Goal: Obtain resource: Download file/media

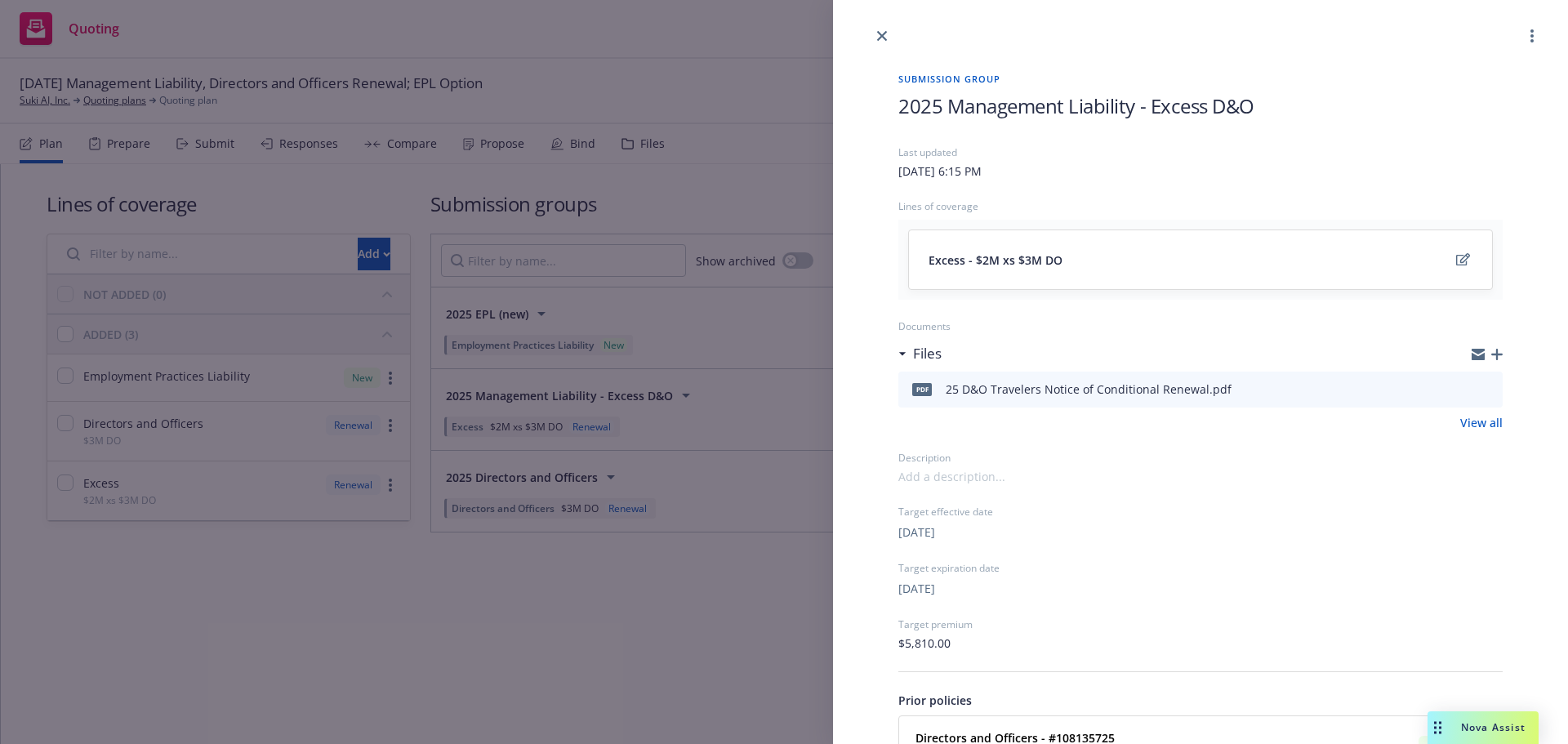
click at [1480, 390] on icon "preview file" at bounding box center [1486, 389] width 15 height 12
click at [884, 29] on link "close" at bounding box center [882, 36] width 19 height 19
